Goal: Task Accomplishment & Management: Use online tool/utility

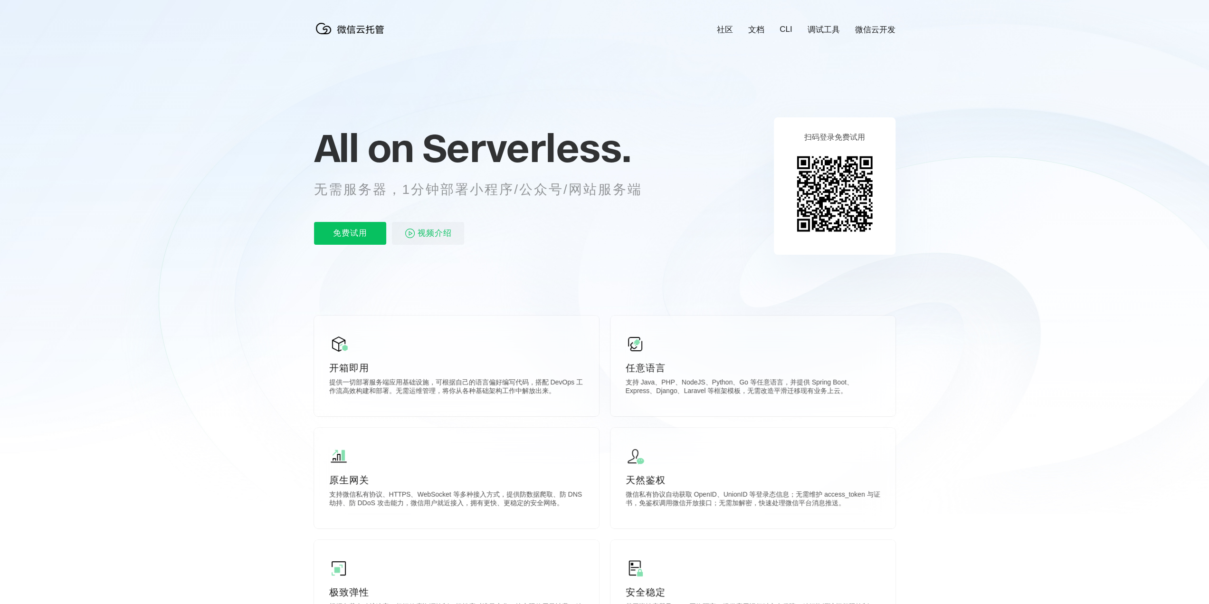
click at [875, 28] on link "微信云开发" at bounding box center [875, 29] width 40 height 11
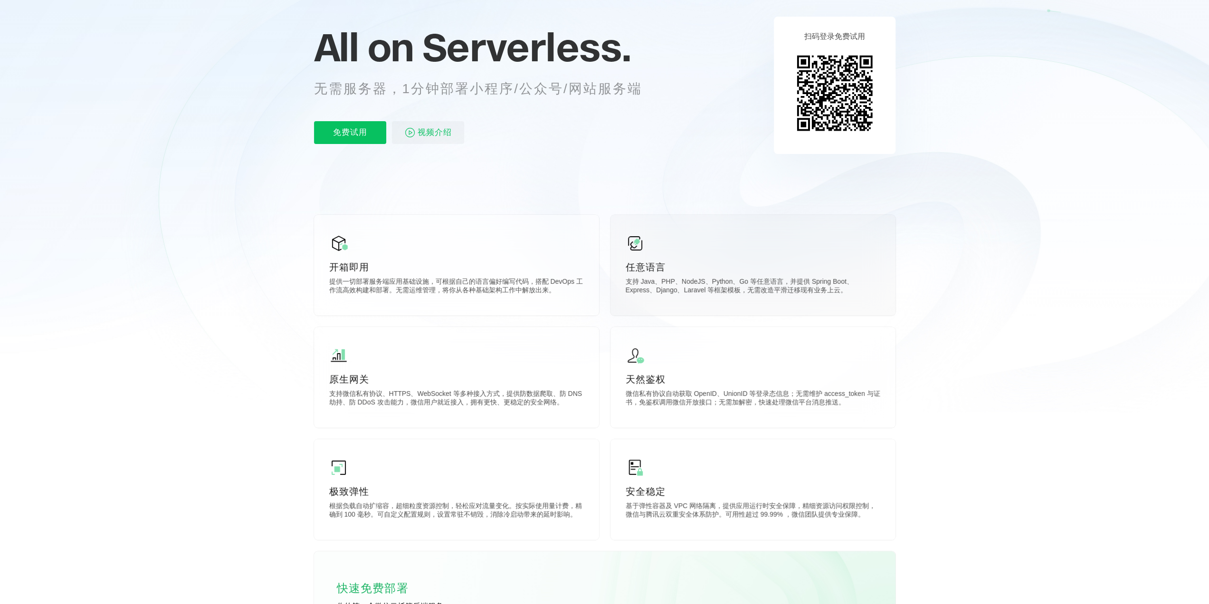
scroll to position [142, 0]
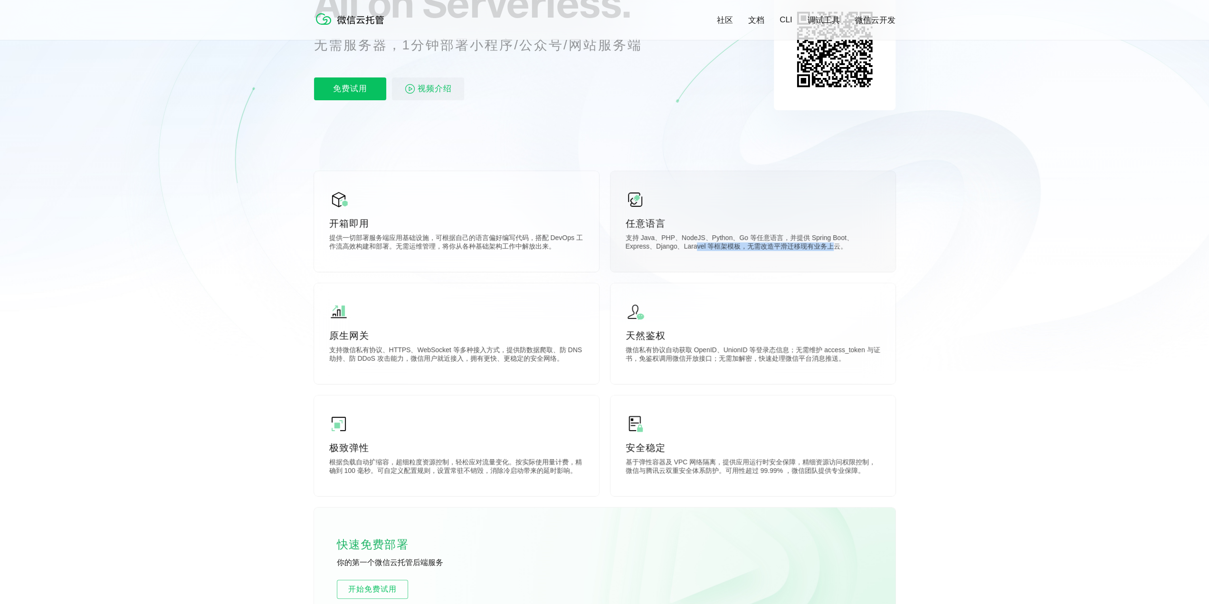
drag, startPoint x: 666, startPoint y: 247, endPoint x: 804, endPoint y: 249, distance: 137.8
click at [804, 249] on p "支持 Java、PHP、NodeJS、Python、Go 等任意语言，并提供 Spring Boot、Express、Django、Laravel 等框架模板…" at bounding box center [753, 243] width 255 height 19
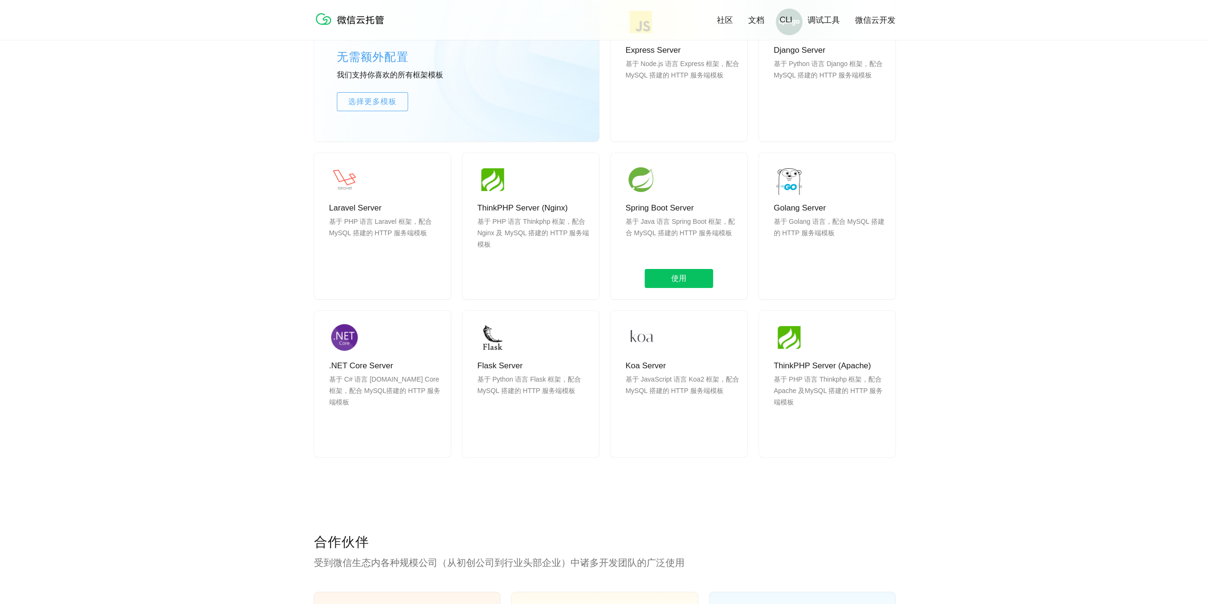
scroll to position [855, 0]
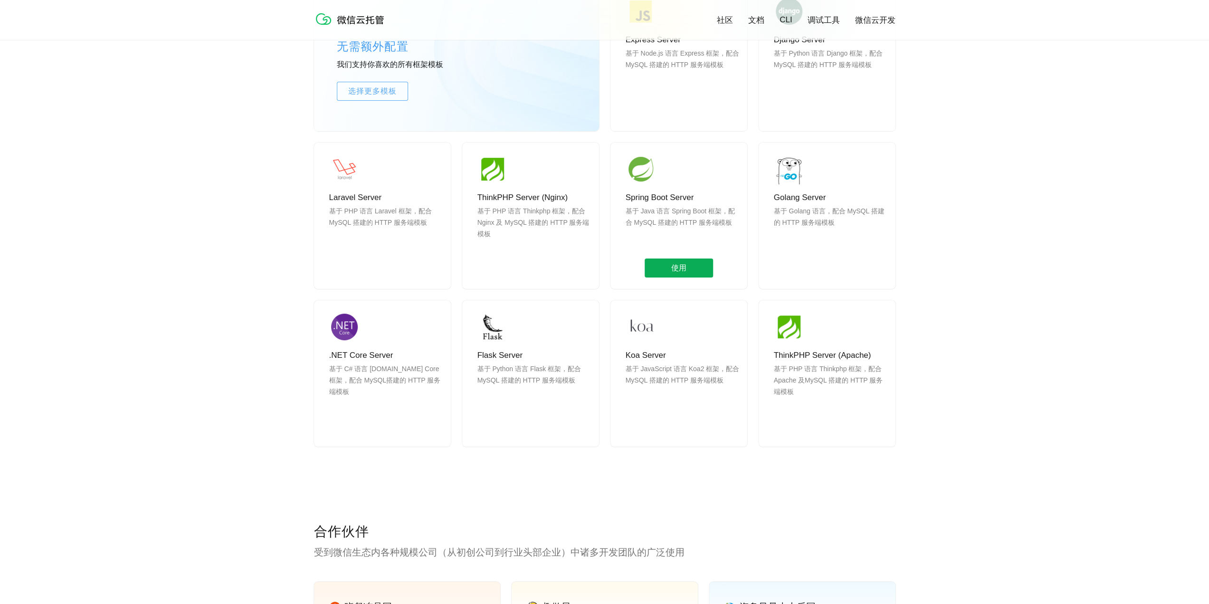
click at [681, 266] on span "使用" at bounding box center [679, 267] width 68 height 19
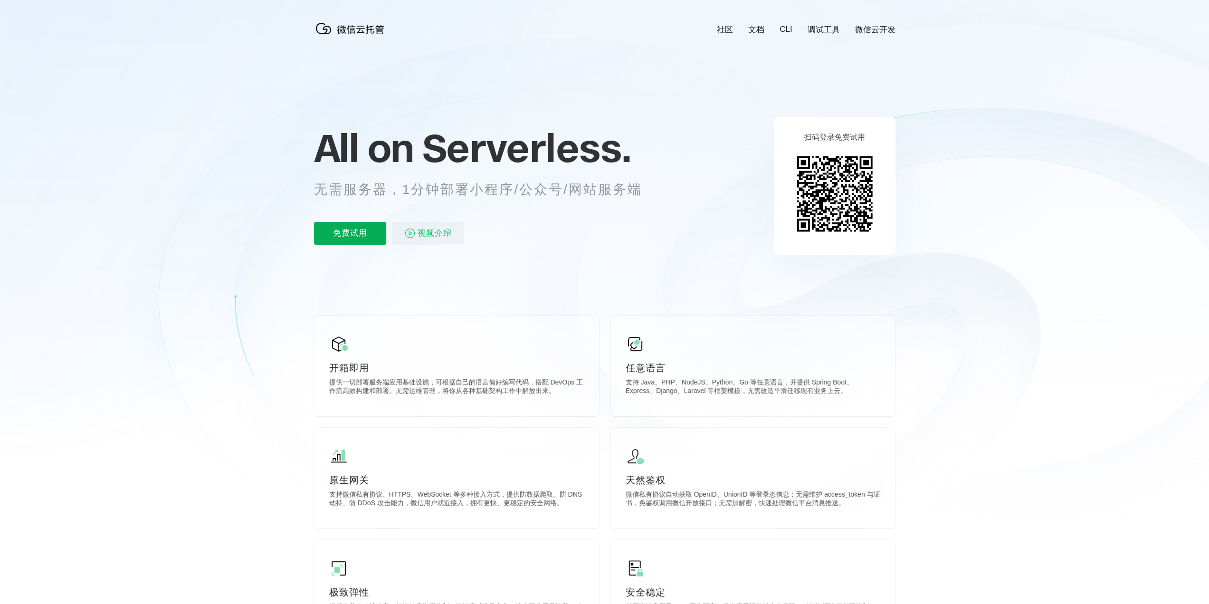
click at [351, 227] on p "免费试用" at bounding box center [350, 233] width 72 height 23
click at [503, 256] on icon at bounding box center [605, 256] width 912 height 513
click at [827, 225] on div "前往控制台" at bounding box center [840, 227] width 76 height 19
